Goal: Navigation & Orientation: Find specific page/section

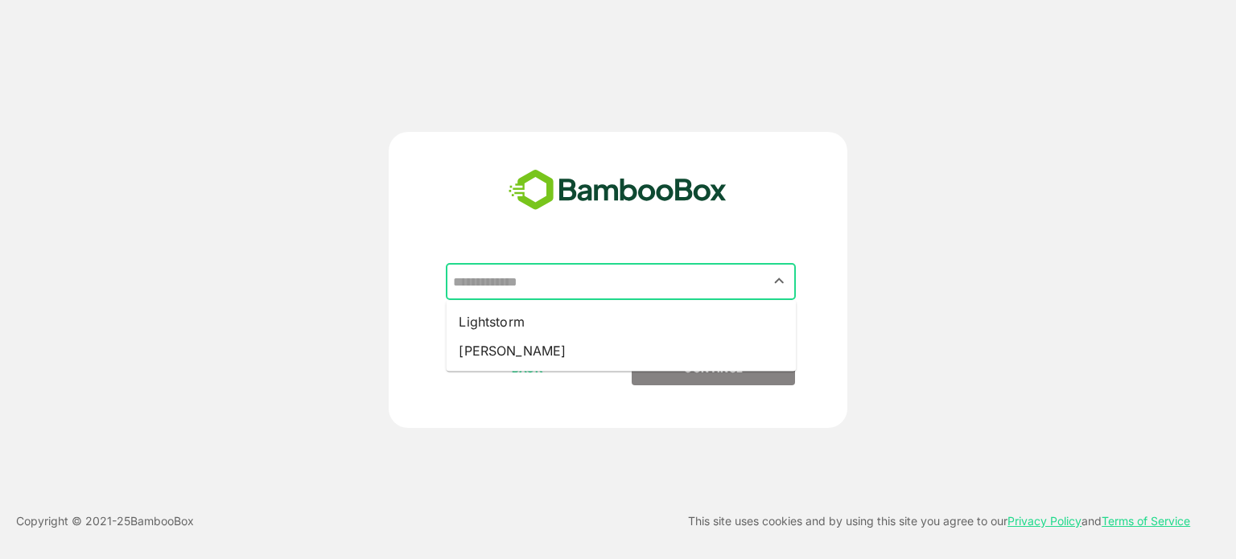
click at [530, 282] on input "text" at bounding box center [621, 281] width 344 height 31
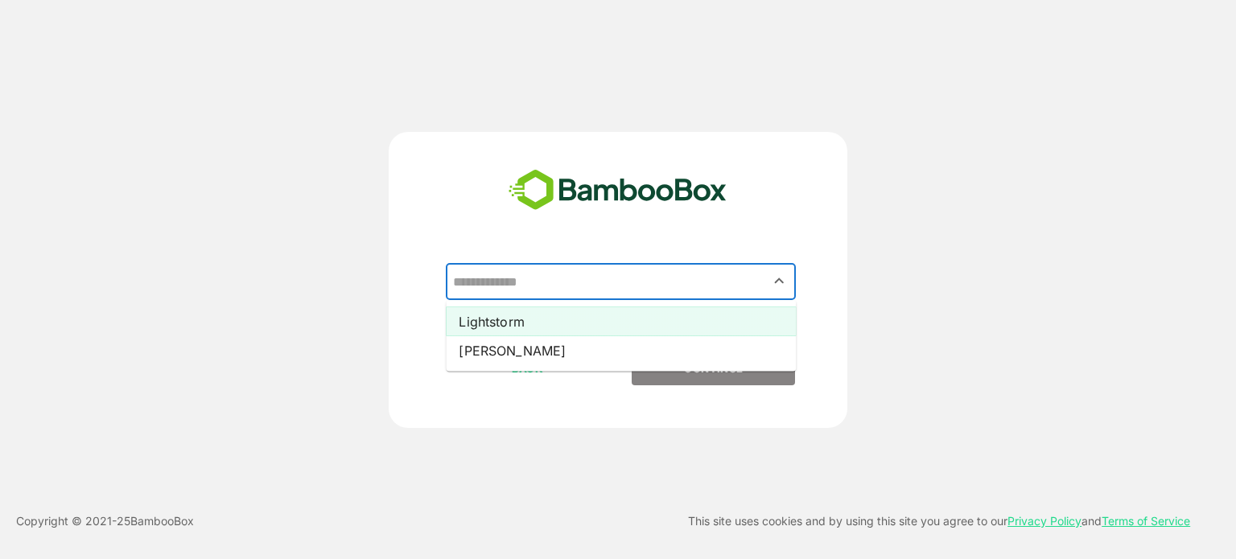
click at [493, 326] on li "Lightstorm" at bounding box center [621, 321] width 350 height 29
type input "**********"
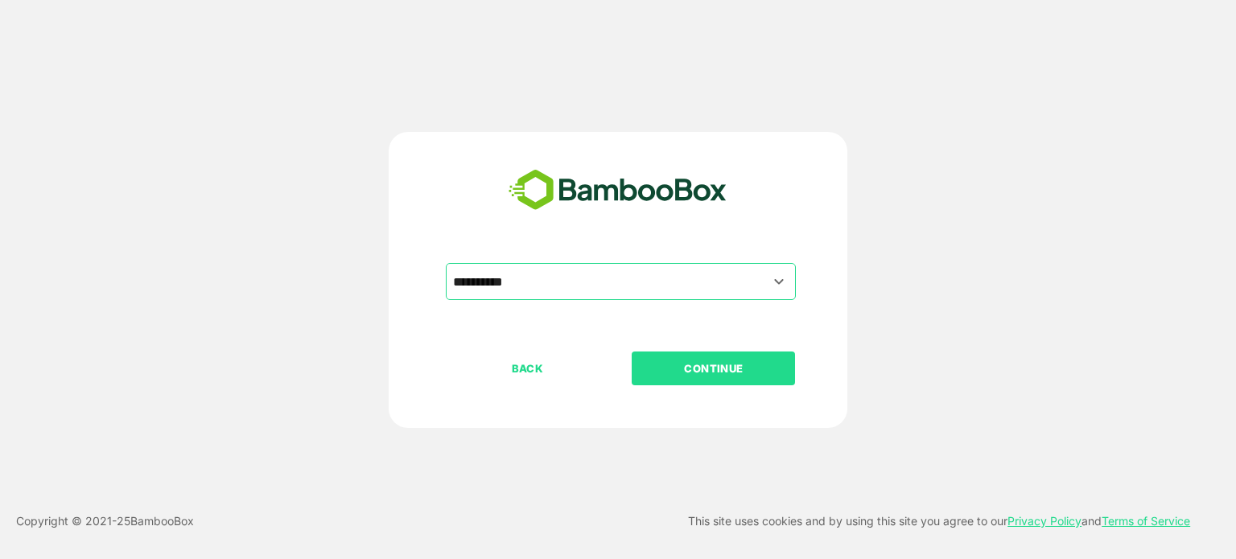
click at [662, 355] on button "CONTINUE" at bounding box center [713, 369] width 163 height 34
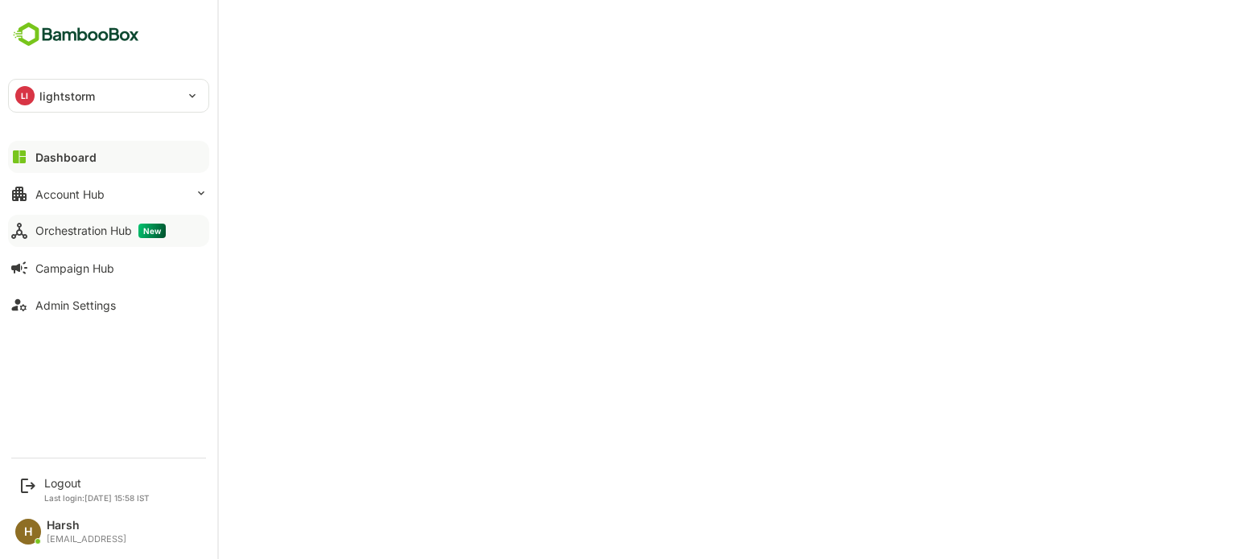
click at [85, 237] on div "Orchestration Hub New" at bounding box center [100, 231] width 130 height 14
click at [100, 197] on div "Account Hub" at bounding box center [69, 195] width 69 height 14
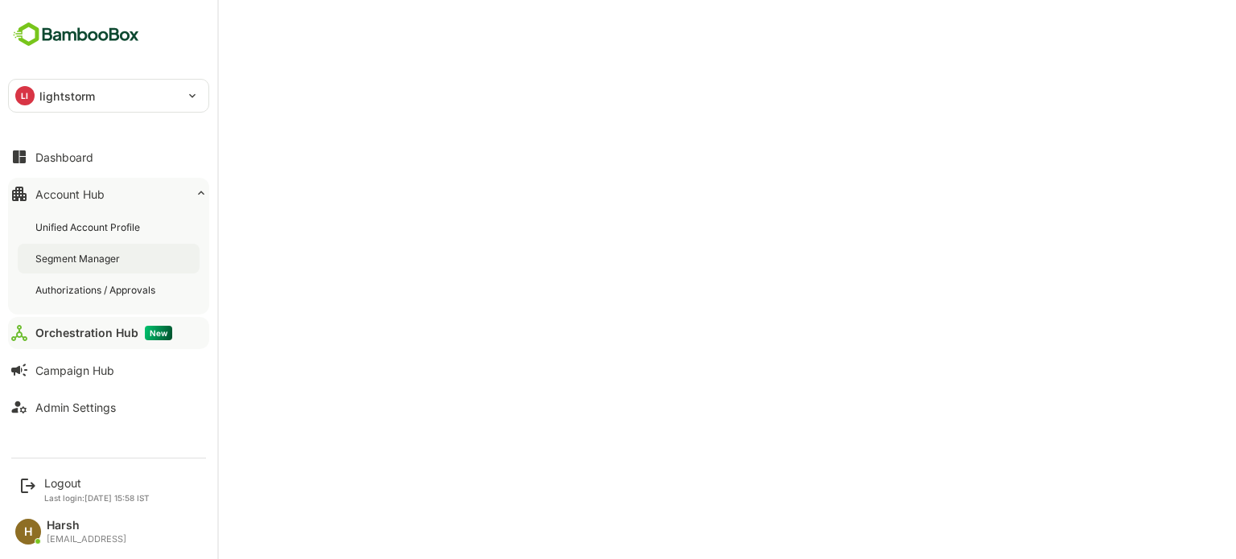
click at [74, 265] on div "Segment Manager" at bounding box center [79, 259] width 88 height 14
click at [64, 330] on div "Orchestration Hub New" at bounding box center [100, 333] width 130 height 14
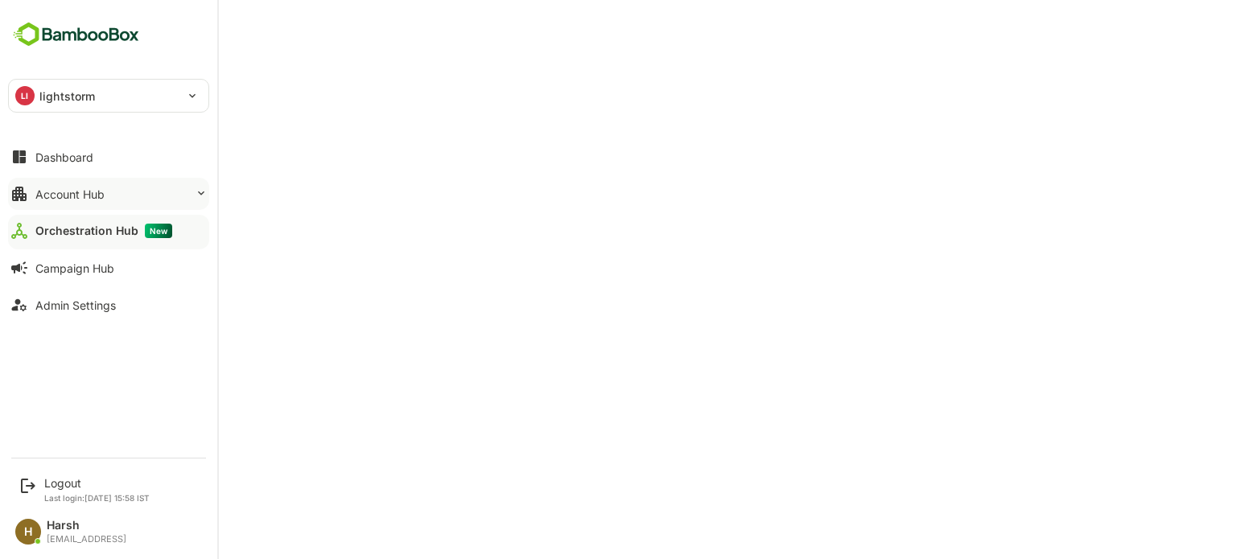
click at [80, 198] on div "Account Hub" at bounding box center [69, 195] width 69 height 14
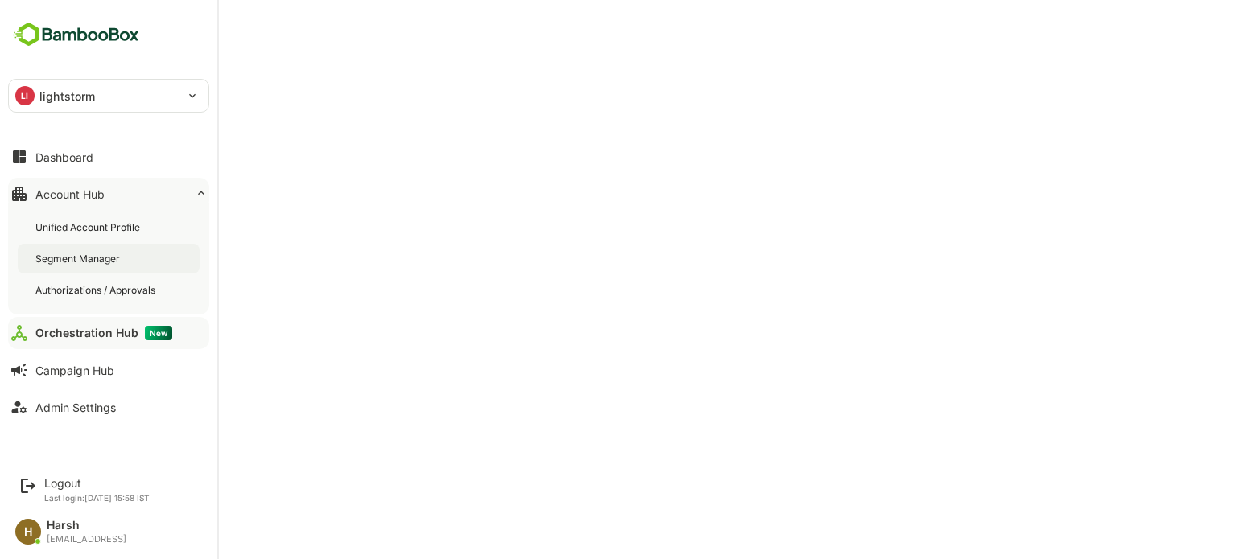
click at [84, 259] on div "Segment Manager" at bounding box center [79, 259] width 88 height 14
